Goal: Entertainment & Leisure: Browse casually

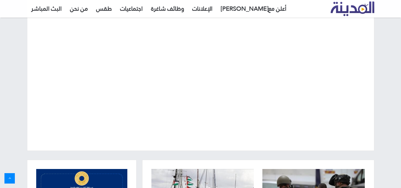
scroll to position [59, 0]
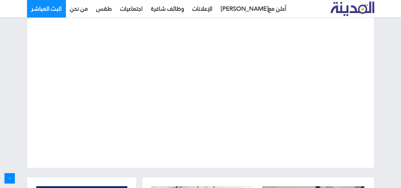
click at [51, 8] on link "البث المباشر" at bounding box center [46, 9] width 39 height 18
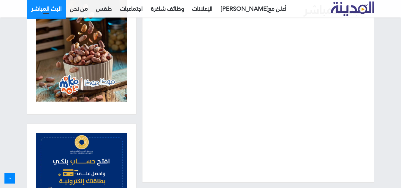
scroll to position [73, 0]
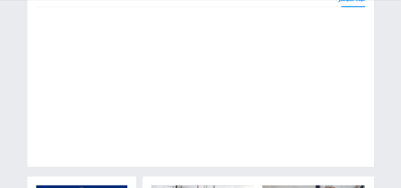
scroll to position [59, 0]
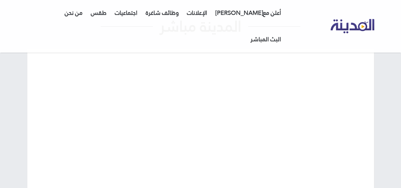
scroll to position [59, 0]
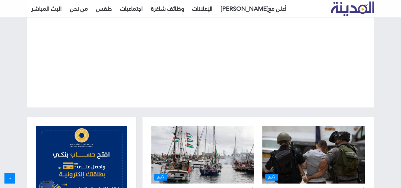
scroll to position [119, 0]
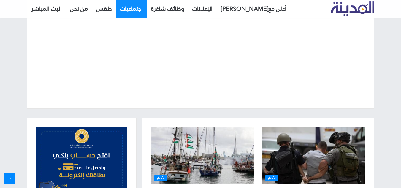
click at [134, 8] on link "اجتماعيات" at bounding box center [131, 9] width 31 height 18
